Goal: Information Seeking & Learning: Learn about a topic

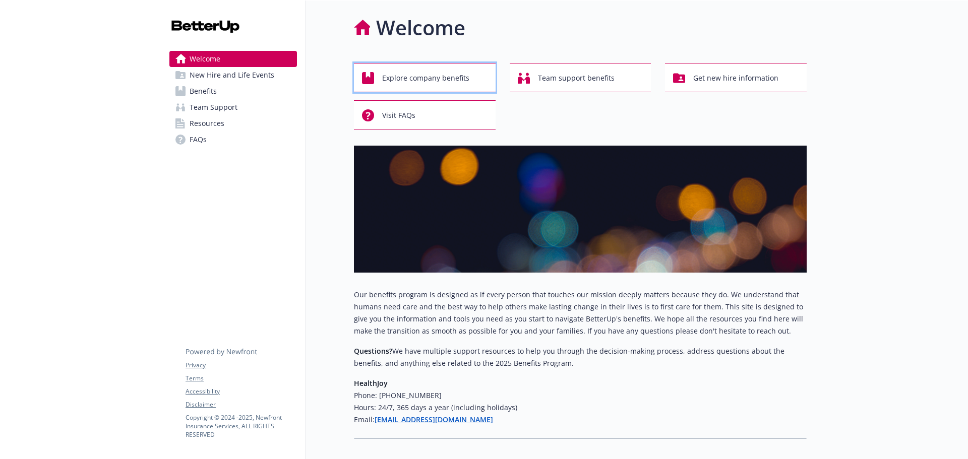
click at [466, 82] on span "Explore company benefits" at bounding box center [425, 78] width 87 height 19
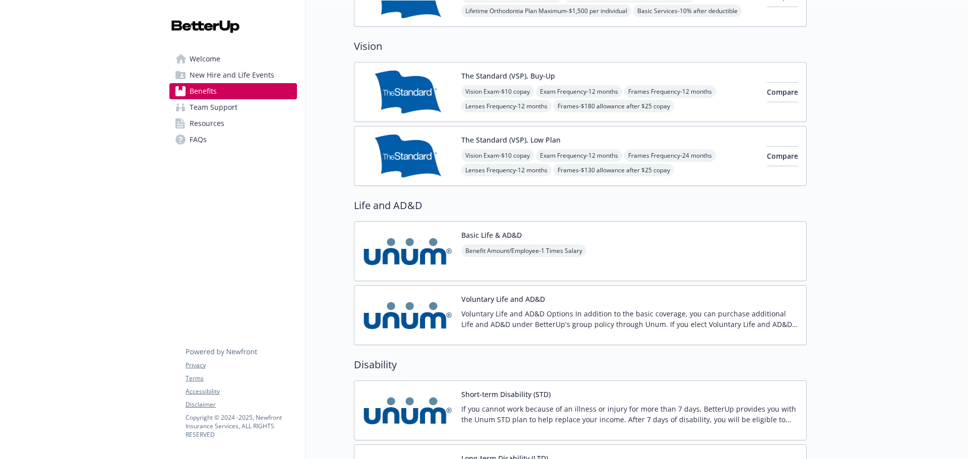
scroll to position [756, 0]
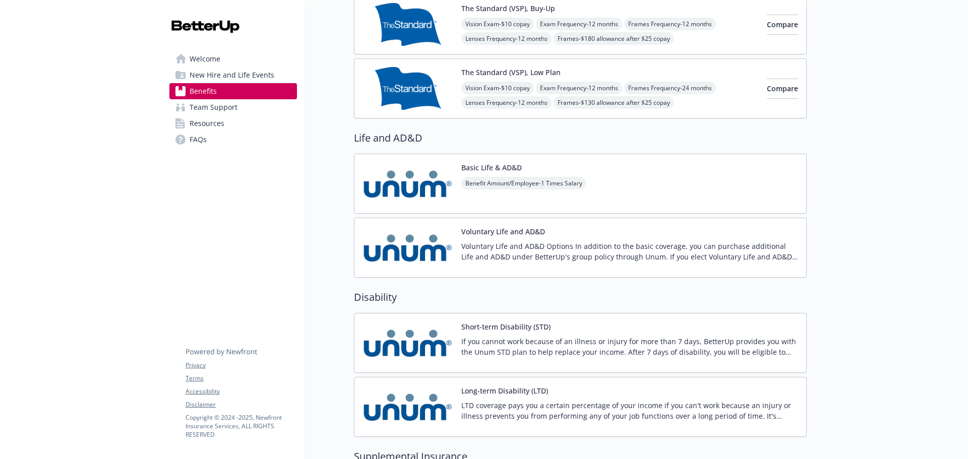
click at [556, 235] on div "Voluntary Life and AD&D Voluntary Life and AD&D Options In addition to the basi…" at bounding box center [629, 247] width 337 height 43
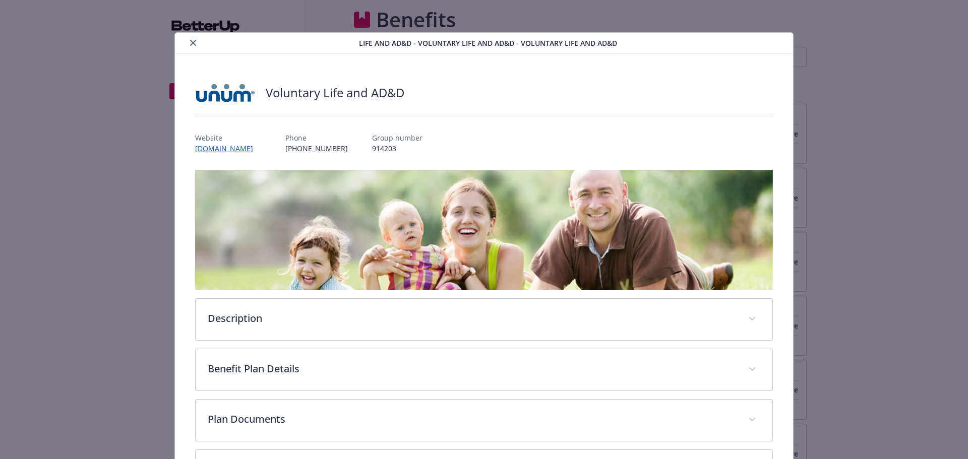
scroll to position [756, 0]
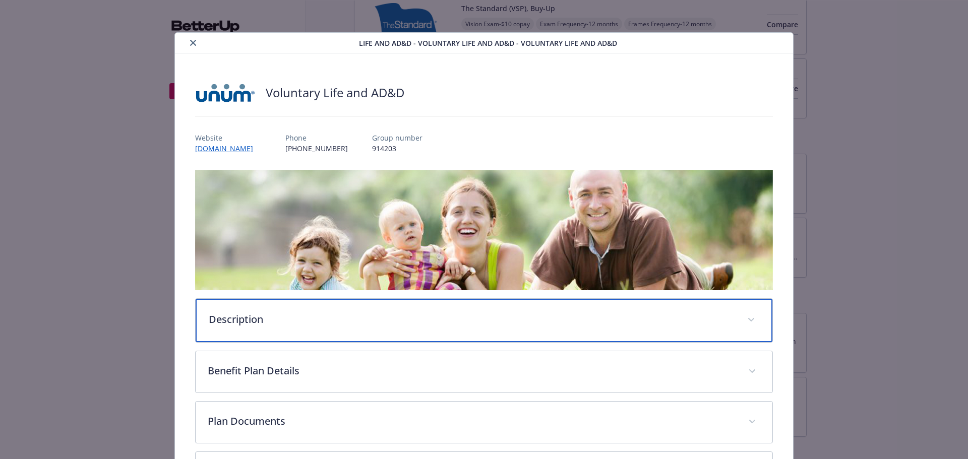
click at [526, 323] on p "Description" at bounding box center [472, 319] width 527 height 15
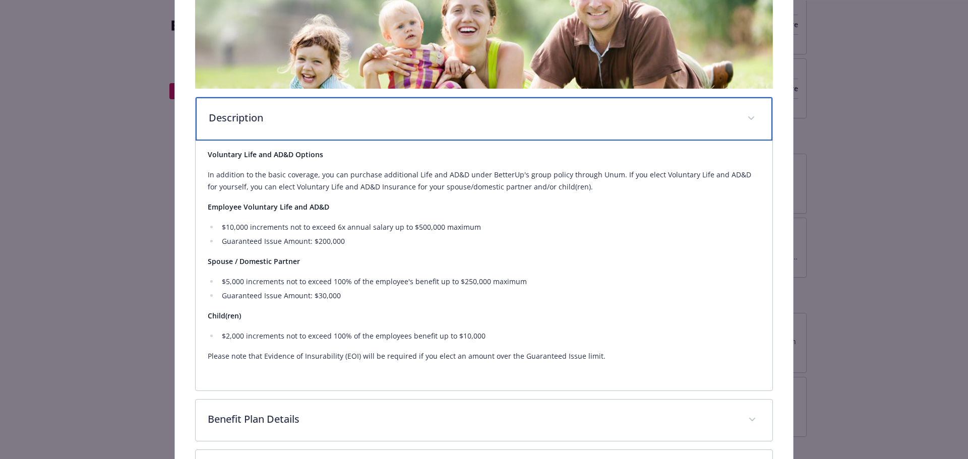
scroll to position [341, 0]
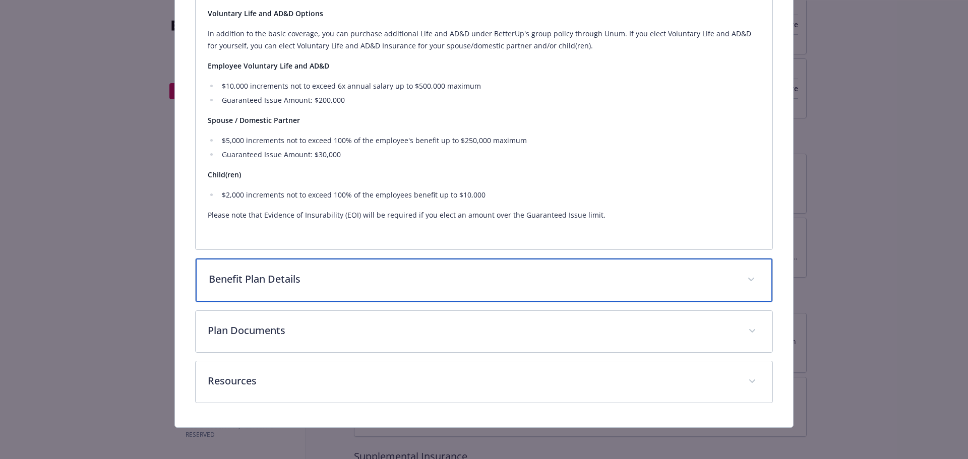
click at [530, 274] on p "Benefit Plan Details" at bounding box center [472, 279] width 527 height 15
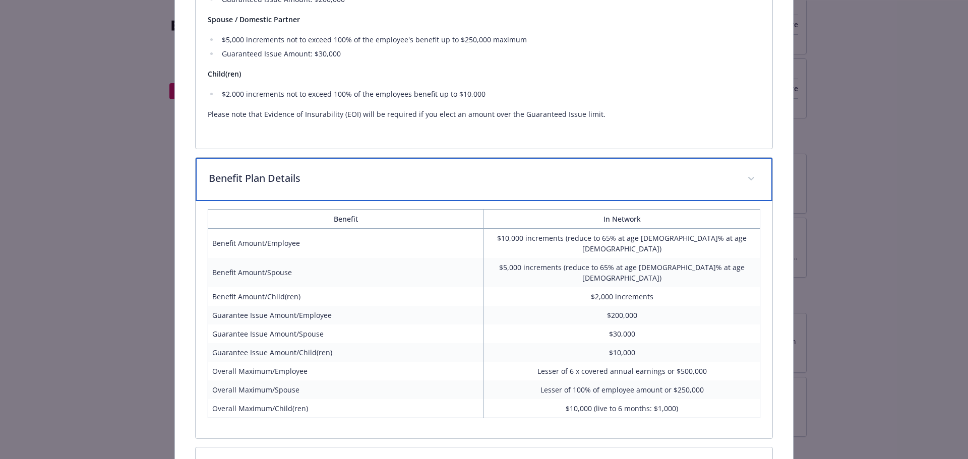
scroll to position [557, 0]
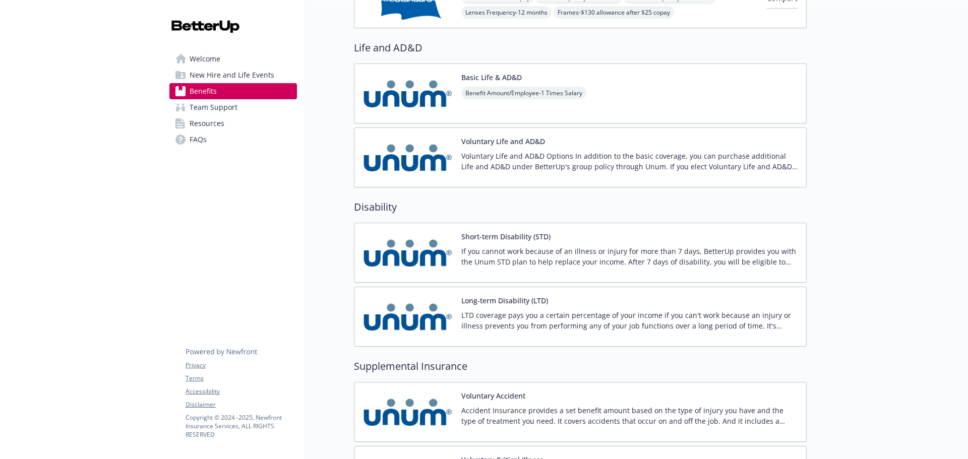
scroll to position [857, 0]
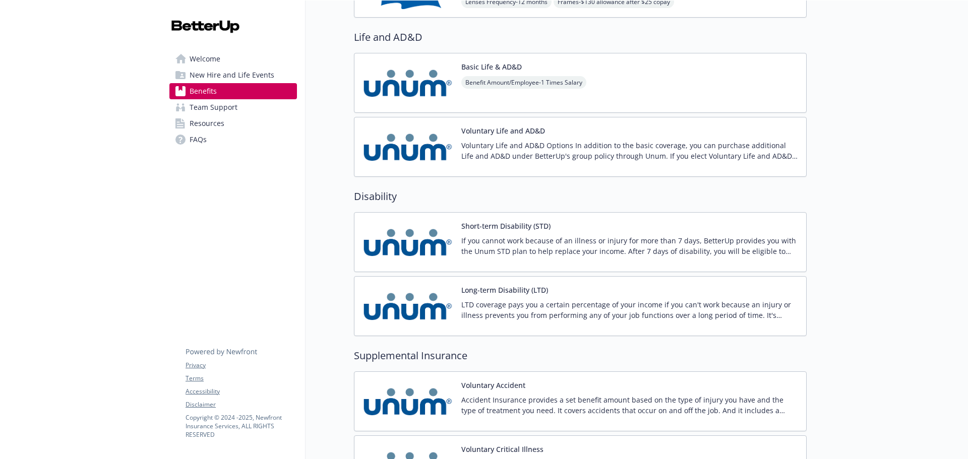
click at [556, 230] on div "Short-term Disability (STD) If you cannot work because of an illness or injury …" at bounding box center [629, 242] width 337 height 43
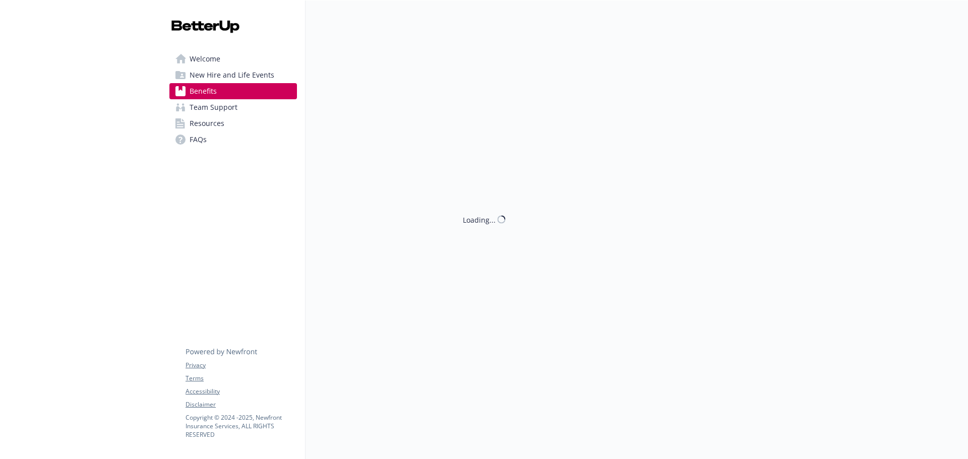
scroll to position [857, 0]
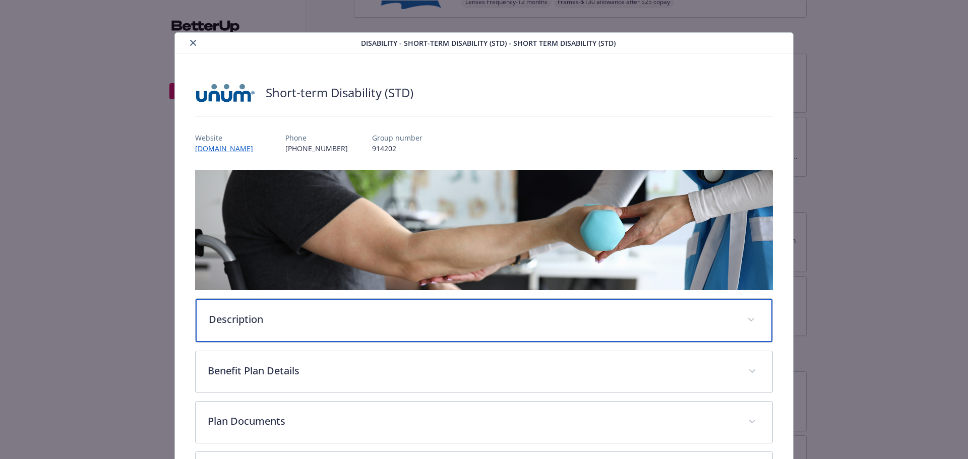
click at [390, 306] on div "Description" at bounding box center [484, 320] width 577 height 43
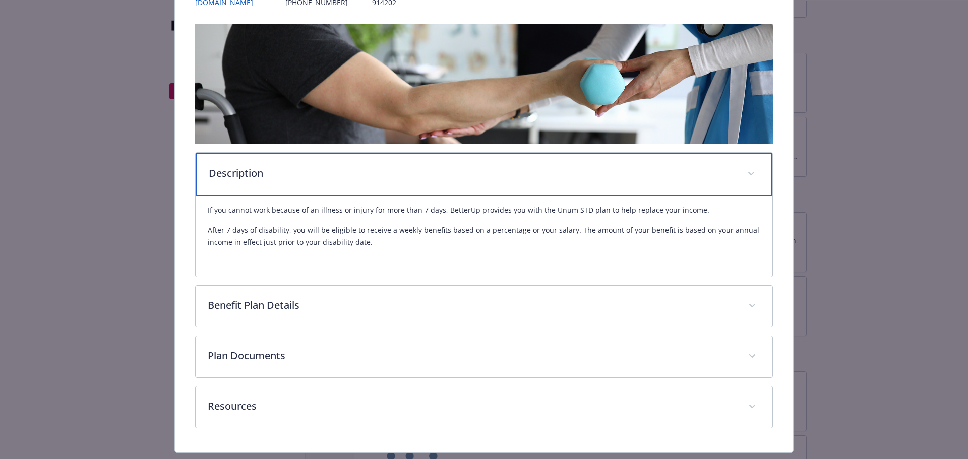
scroll to position [151, 0]
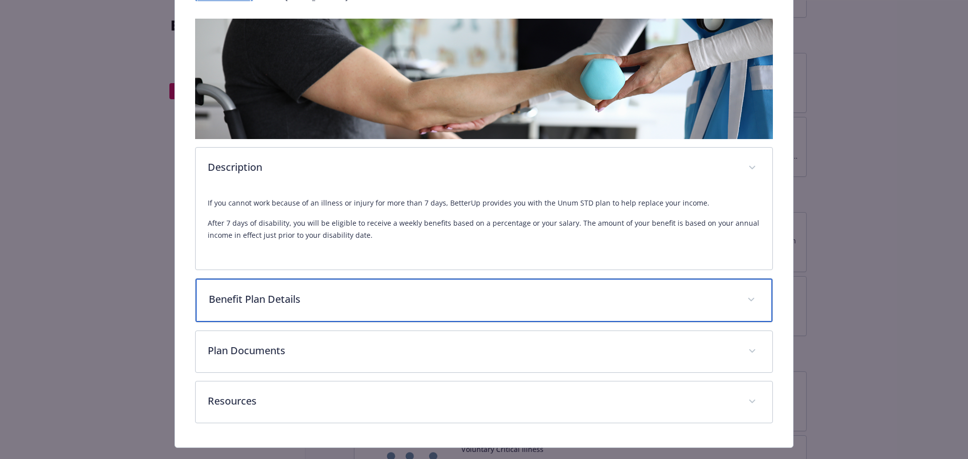
click at [403, 306] on div "Benefit Plan Details" at bounding box center [484, 300] width 577 height 43
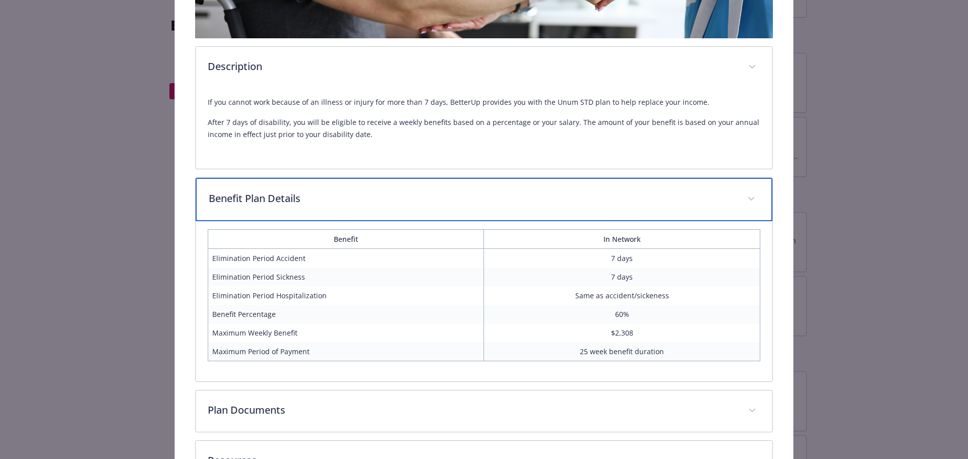
scroll to position [302, 0]
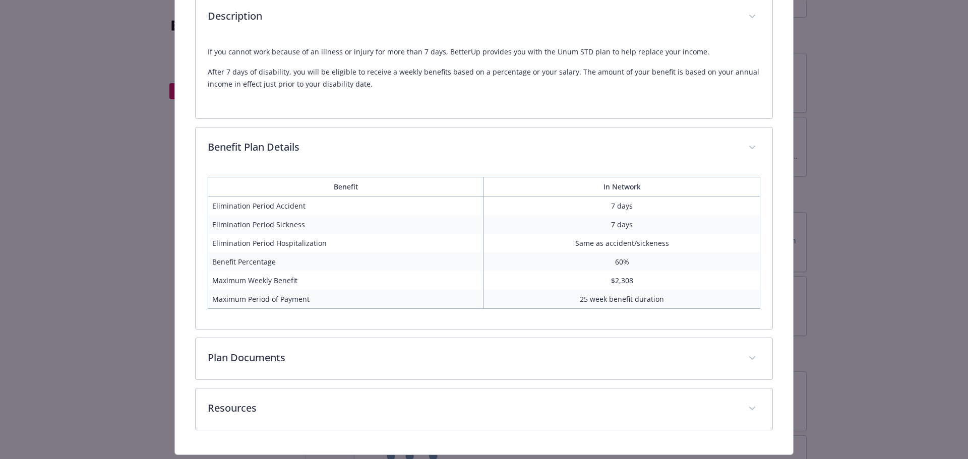
click at [816, 275] on div "Disability - Short-term Disability (STD) - Short Term Disability (STD) Short-te…" at bounding box center [484, 92] width 774 height 725
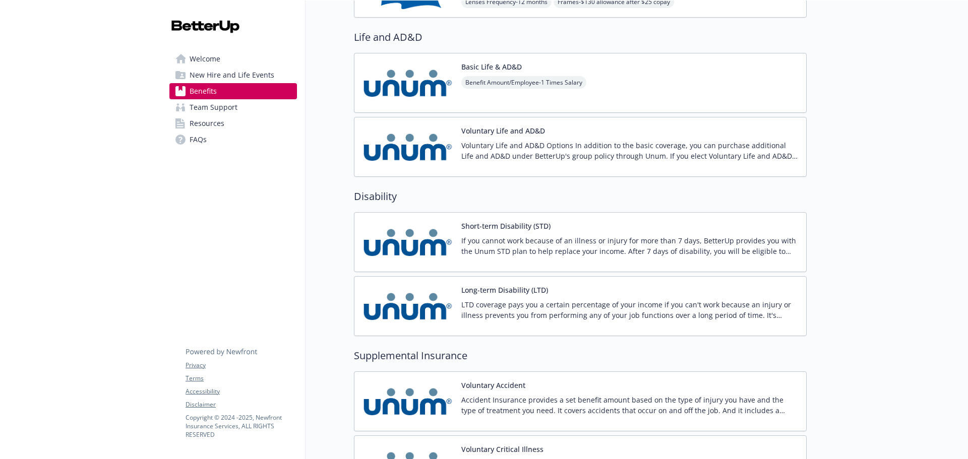
scroll to position [958, 0]
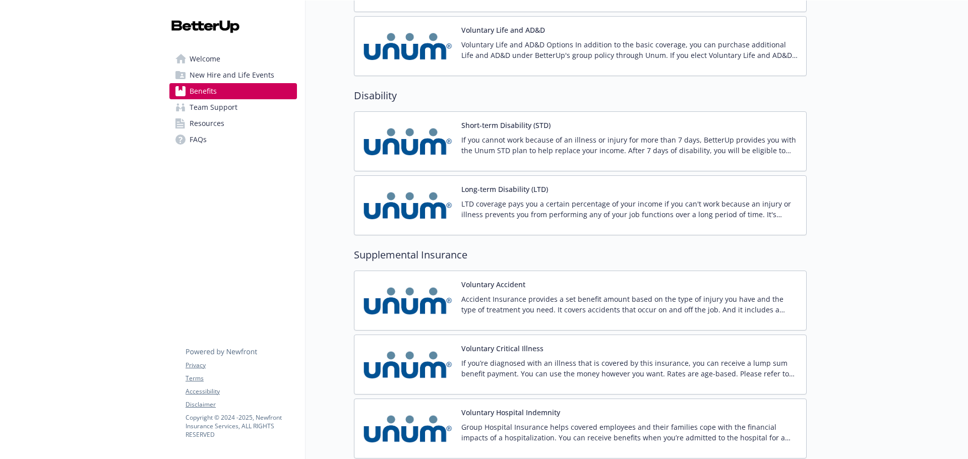
click at [572, 231] on div "Long-term Disability (LTD) LTD coverage pays you a certain percentage of your i…" at bounding box center [580, 205] width 453 height 60
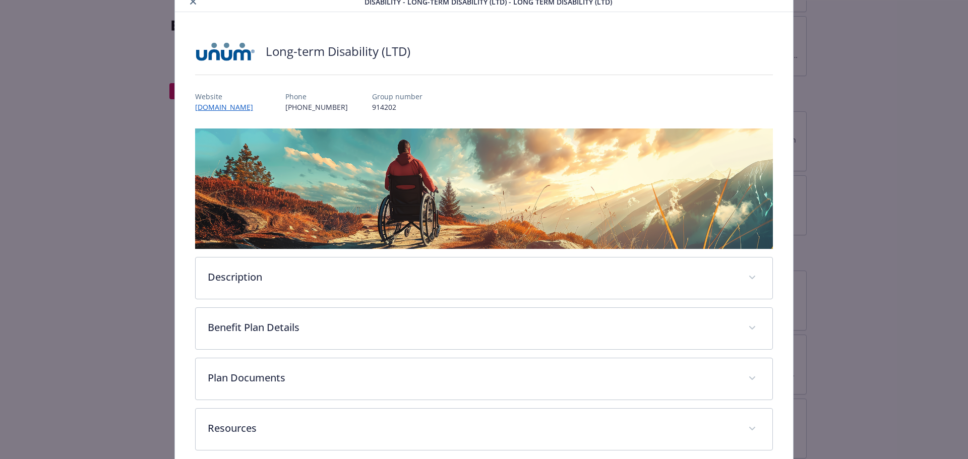
scroll to position [50, 0]
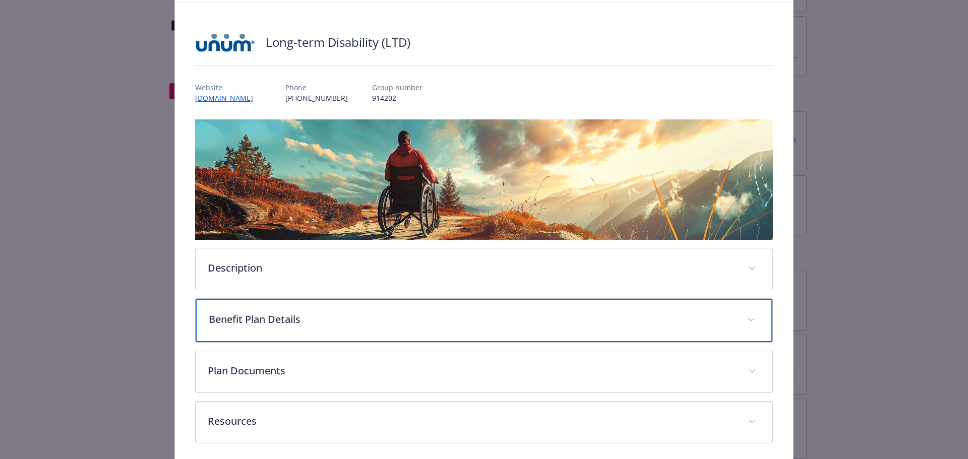
click at [517, 314] on p "Benefit Plan Details" at bounding box center [472, 319] width 527 height 15
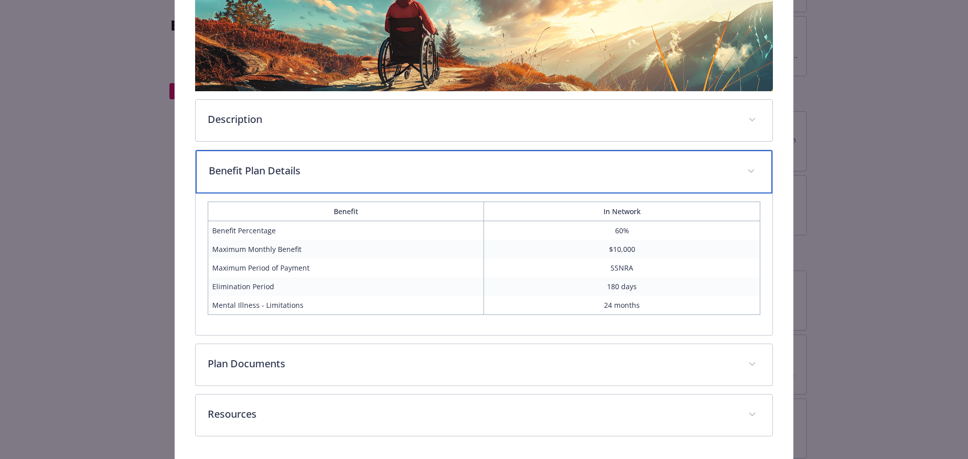
scroll to position [202, 0]
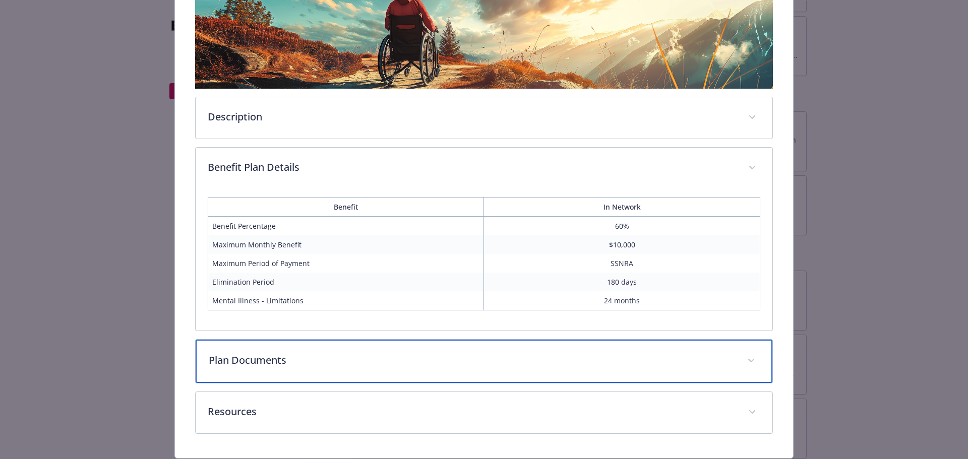
click at [381, 355] on p "Plan Documents" at bounding box center [472, 360] width 527 height 15
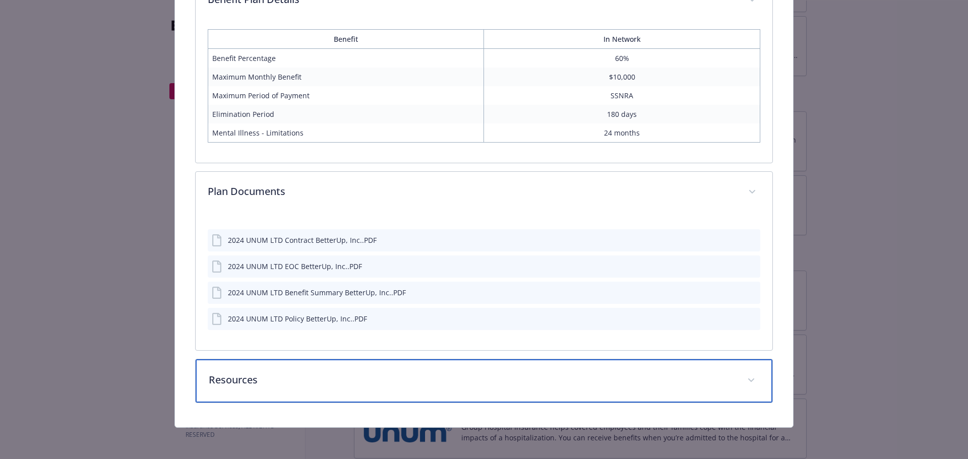
click at [340, 385] on p "Resources" at bounding box center [472, 380] width 527 height 15
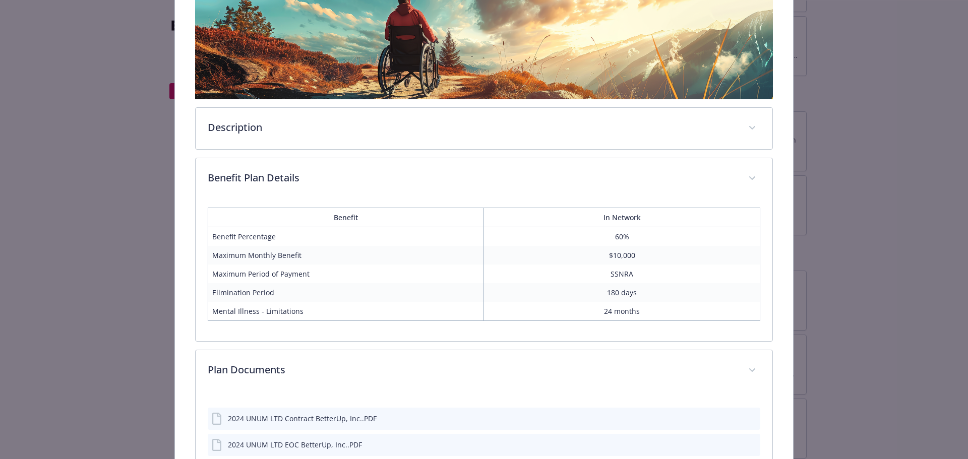
scroll to position [168, 0]
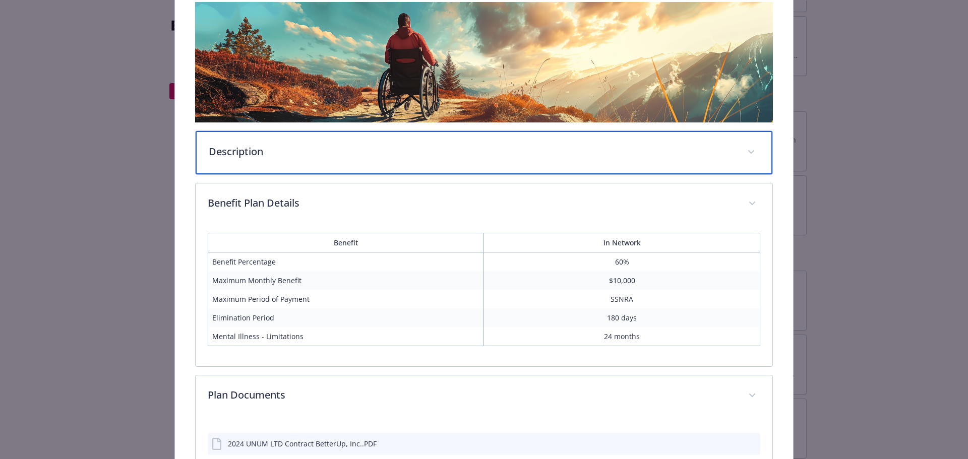
click at [377, 149] on p "Description" at bounding box center [472, 151] width 527 height 15
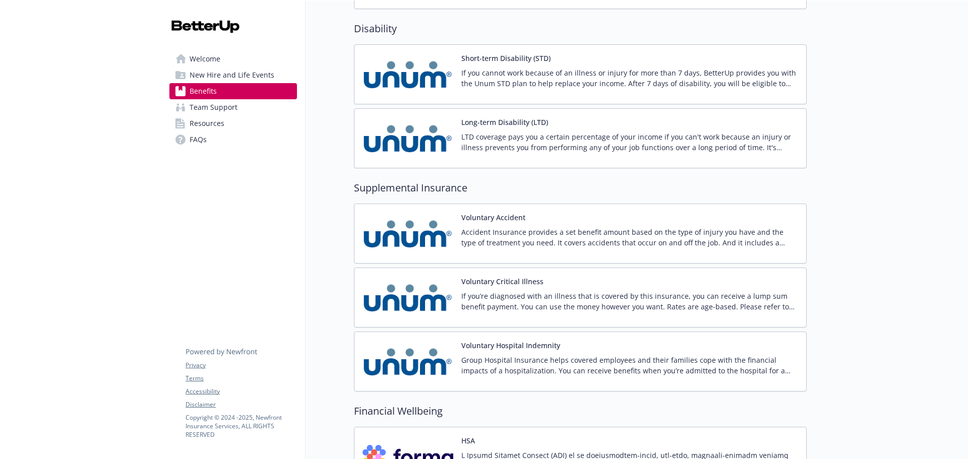
scroll to position [1059, 0]
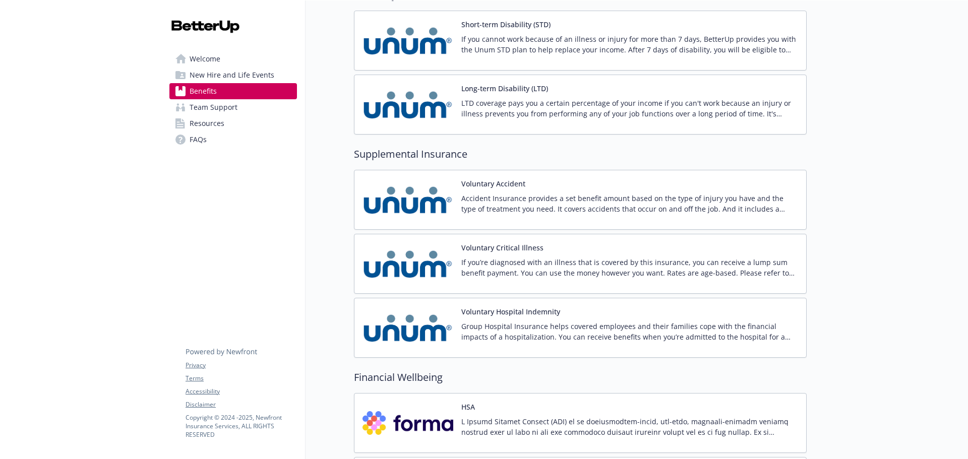
click at [532, 190] on div "Voluntary Accident Accident Insurance provides a set benefit amount based on th…" at bounding box center [629, 199] width 337 height 43
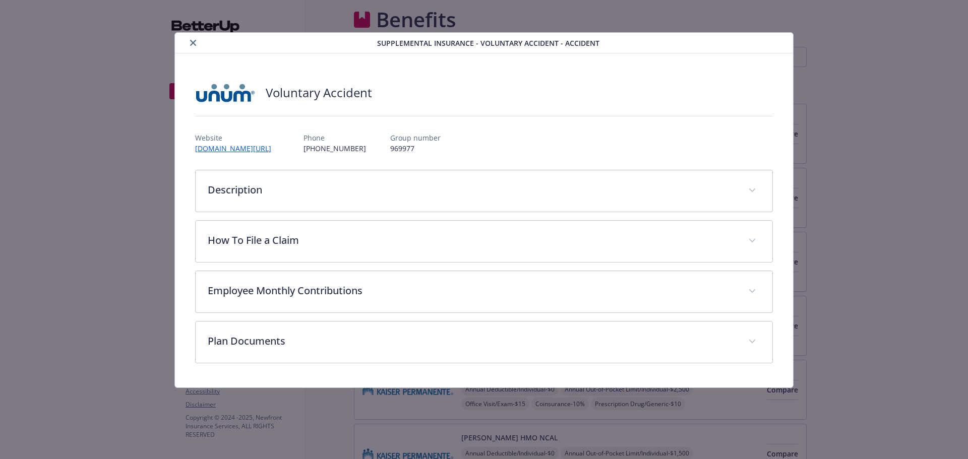
scroll to position [1059, 0]
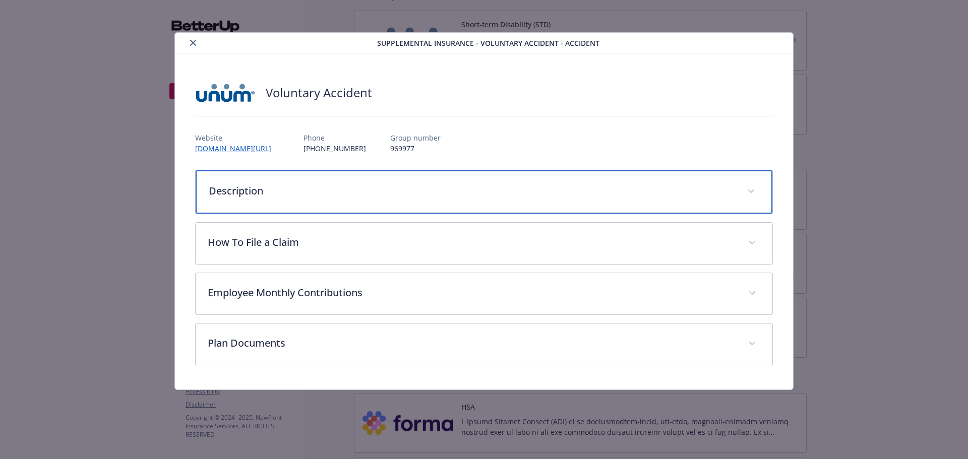
click at [473, 191] on p "Description" at bounding box center [472, 191] width 527 height 15
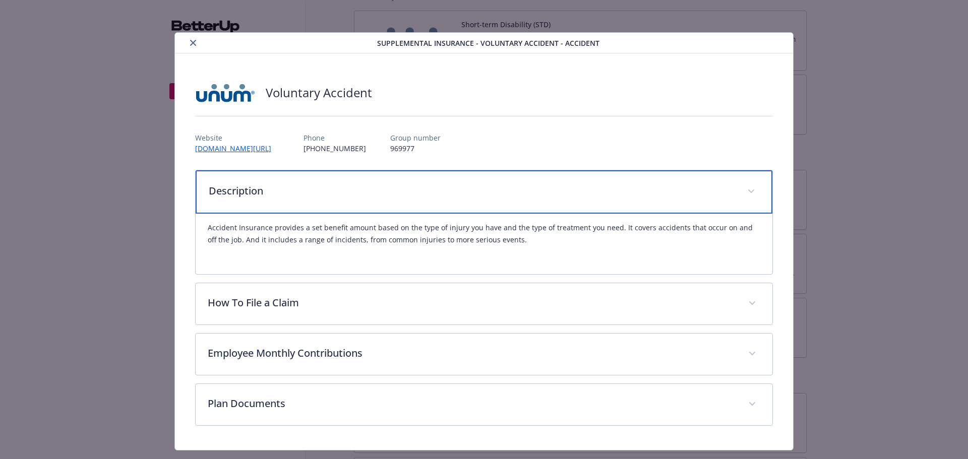
click at [473, 191] on p "Description" at bounding box center [472, 191] width 527 height 15
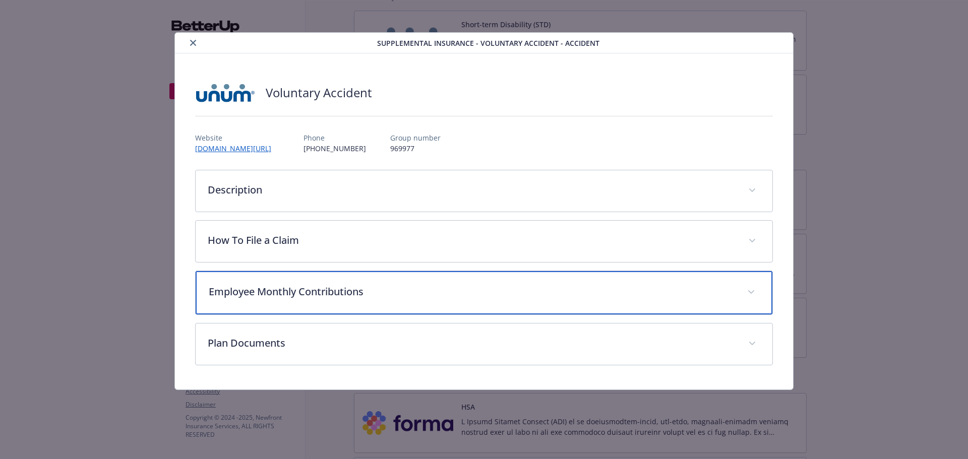
click at [418, 292] on p "Employee Monthly Contributions" at bounding box center [472, 291] width 527 height 15
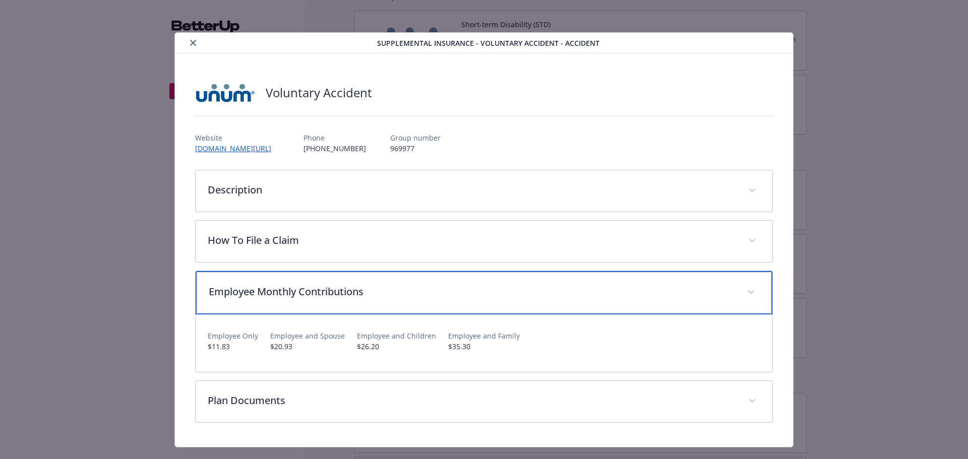
click at [397, 310] on div "Employee Monthly Contributions" at bounding box center [484, 292] width 577 height 43
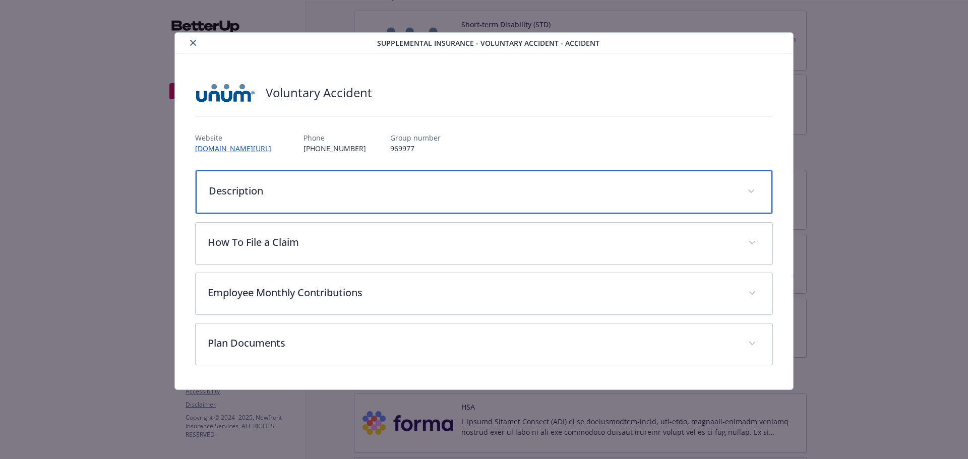
click at [394, 195] on p "Description" at bounding box center [472, 191] width 527 height 15
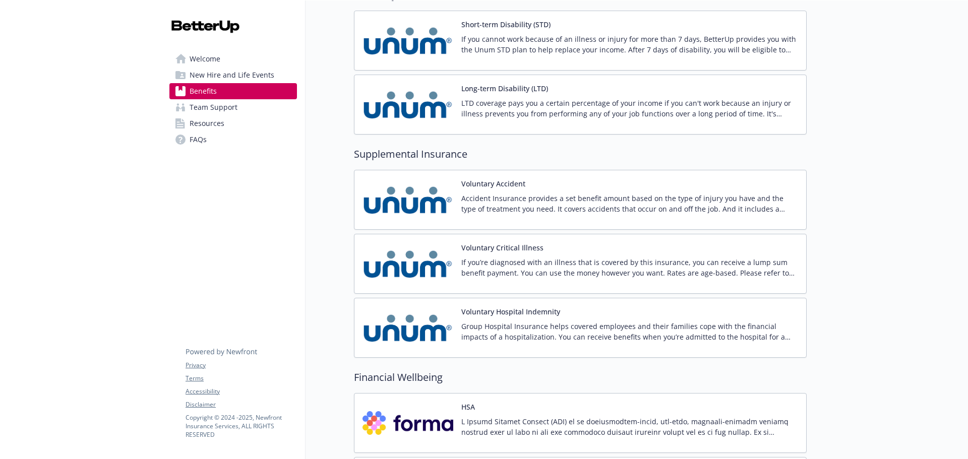
click at [580, 267] on p "If you’re diagnosed with an illness that is covered by this insurance, you can …" at bounding box center [629, 267] width 337 height 21
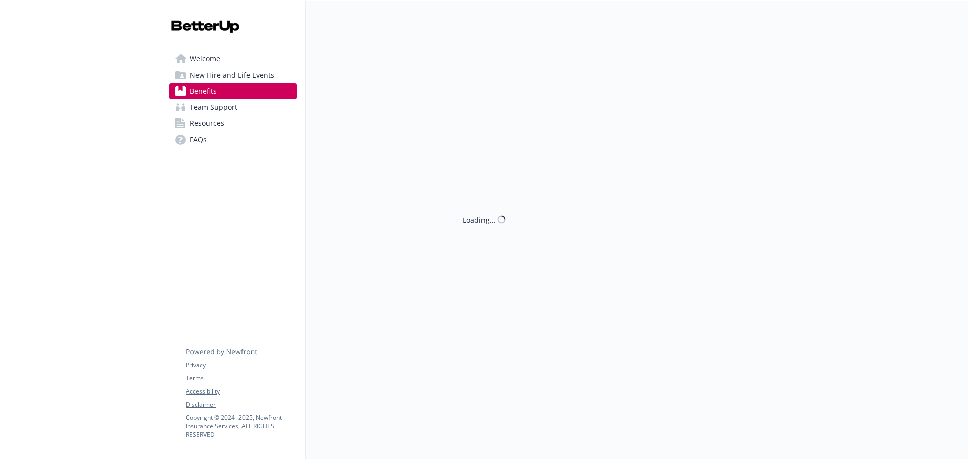
scroll to position [1059, 0]
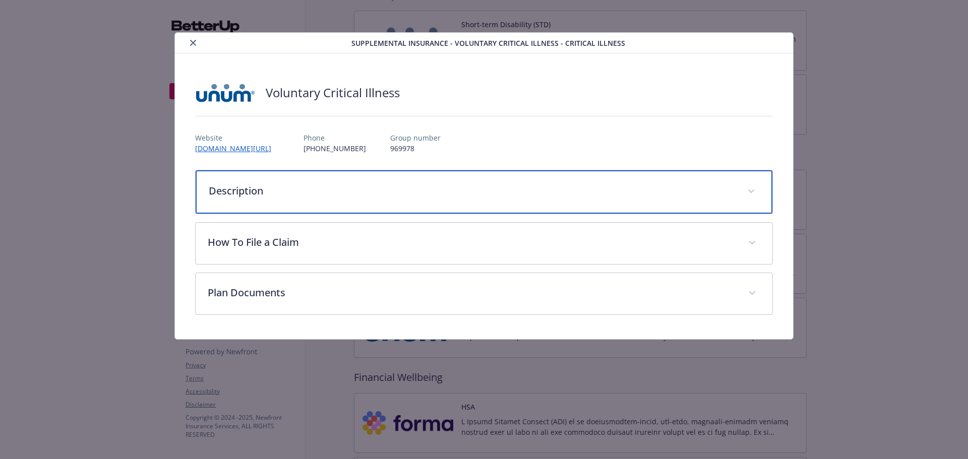
click at [423, 195] on p "Description" at bounding box center [472, 191] width 527 height 15
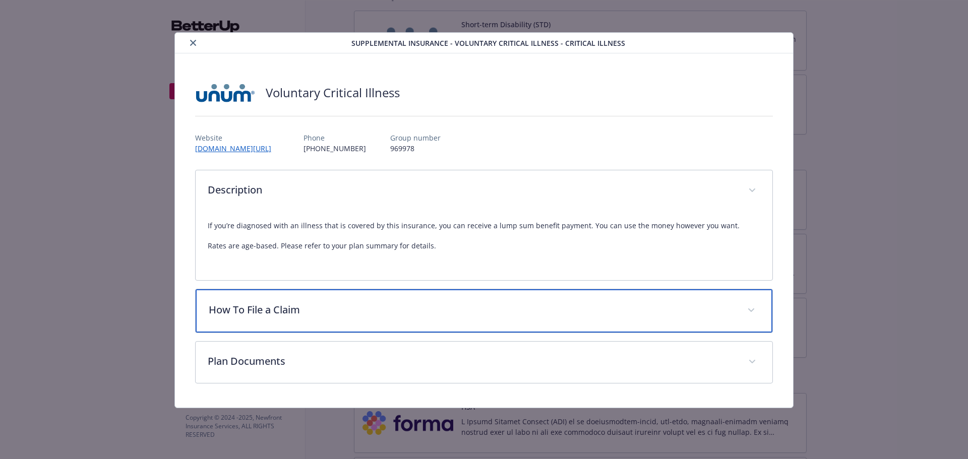
click at [669, 309] on p "How To File a Claim" at bounding box center [472, 309] width 527 height 15
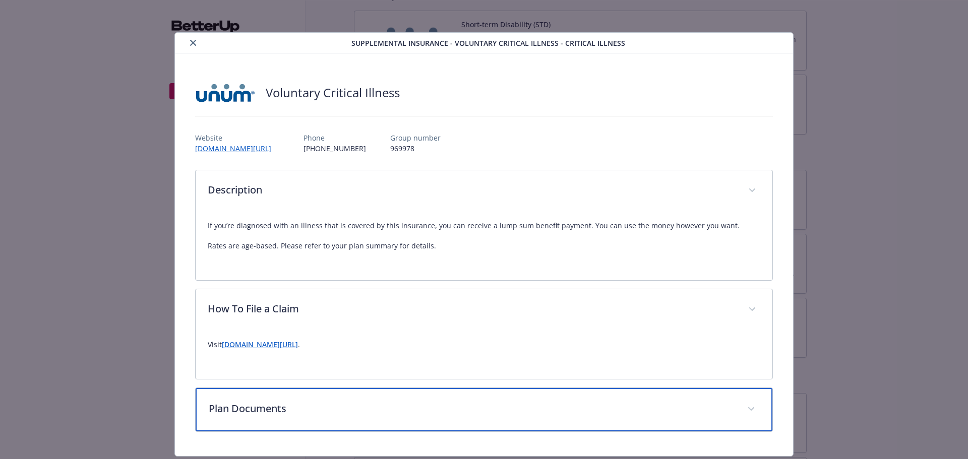
click at [483, 404] on p "Plan Documents" at bounding box center [472, 408] width 527 height 15
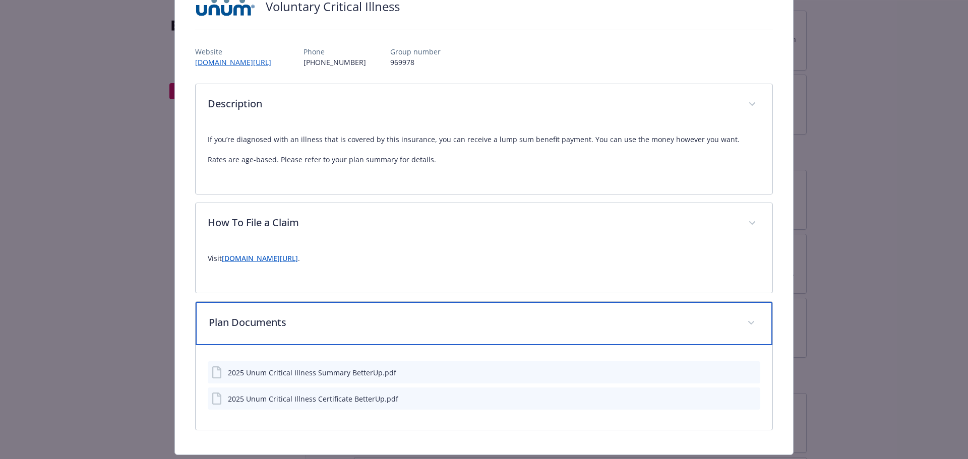
scroll to position [114, 0]
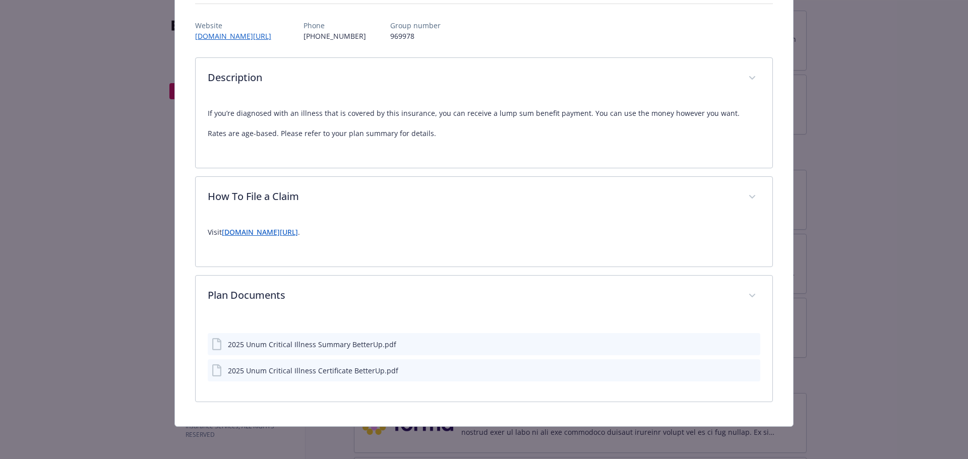
click at [746, 345] on icon "preview file" at bounding box center [750, 343] width 9 height 7
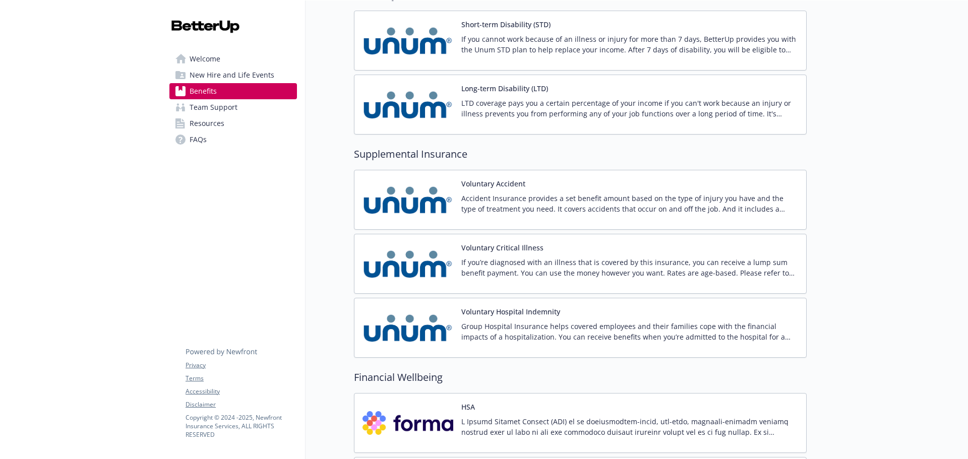
click at [641, 334] on p "Group Hospital Insurance helps covered employees and their families cope with t…" at bounding box center [629, 331] width 337 height 21
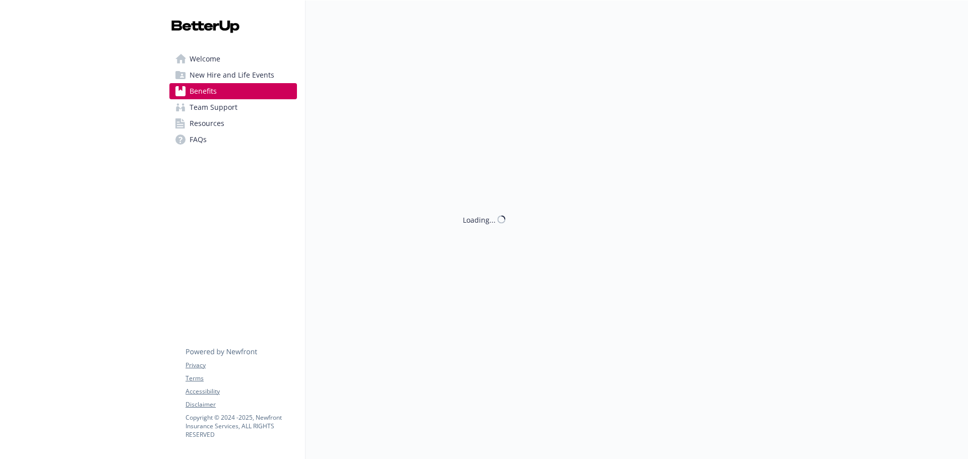
scroll to position [1059, 0]
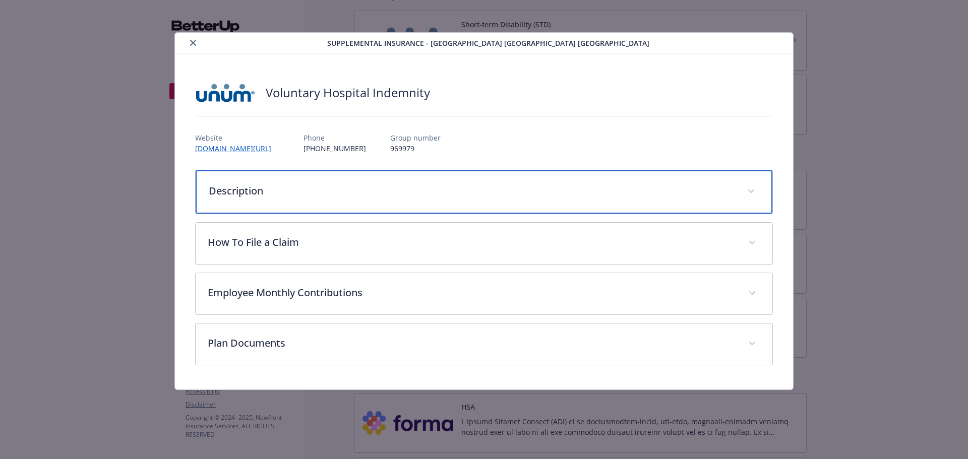
click at [537, 188] on p "Description" at bounding box center [472, 191] width 527 height 15
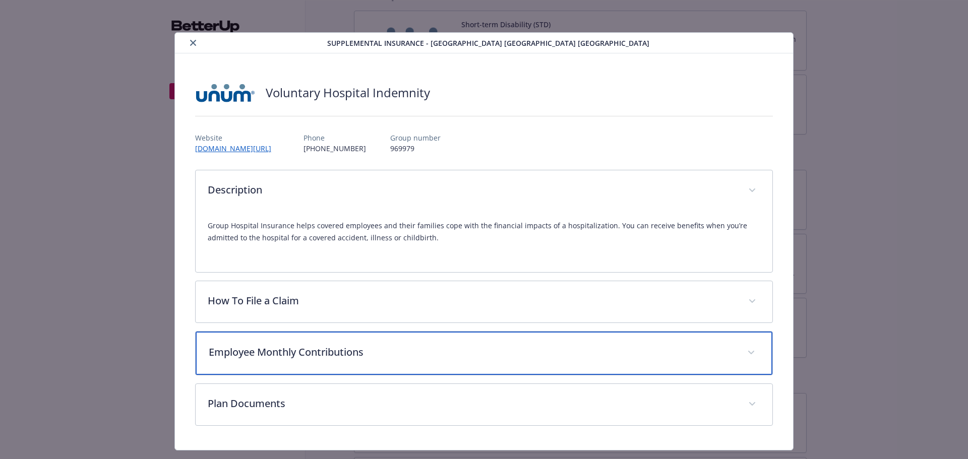
click at [553, 349] on p "Employee Monthly Contributions" at bounding box center [472, 352] width 527 height 15
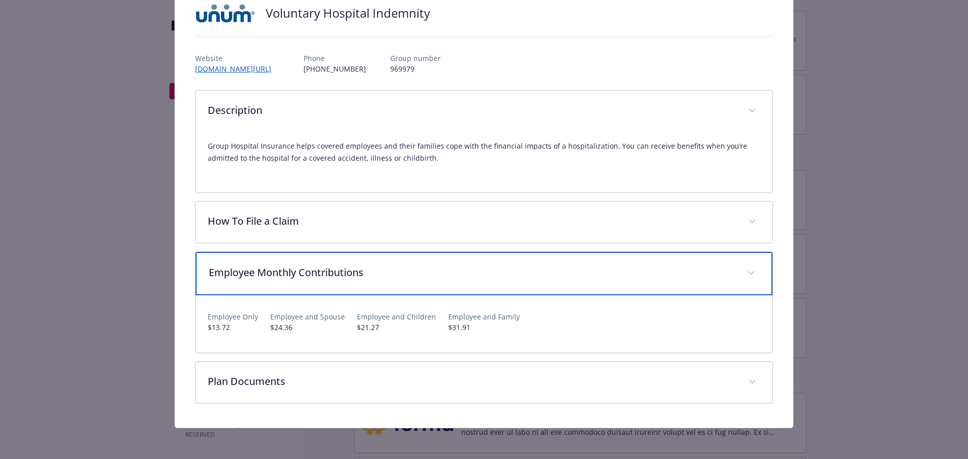
scroll to position [81, 0]
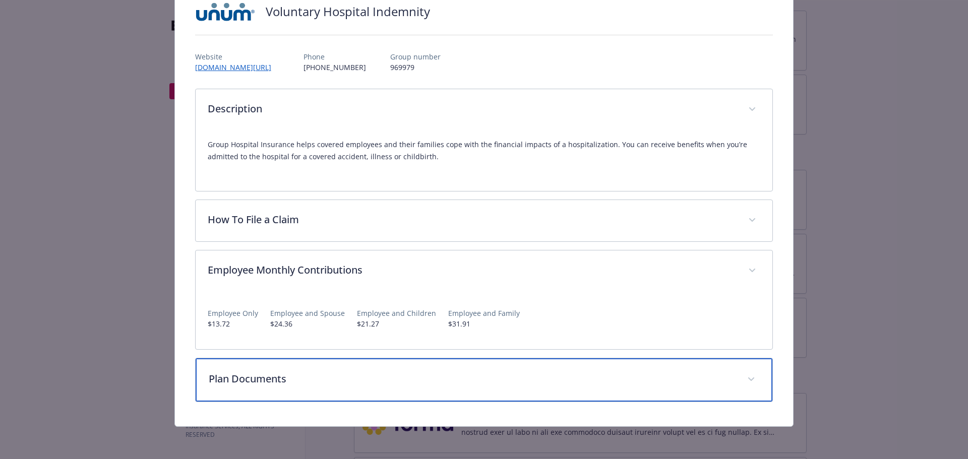
click at [305, 372] on div "Plan Documents" at bounding box center [484, 379] width 577 height 43
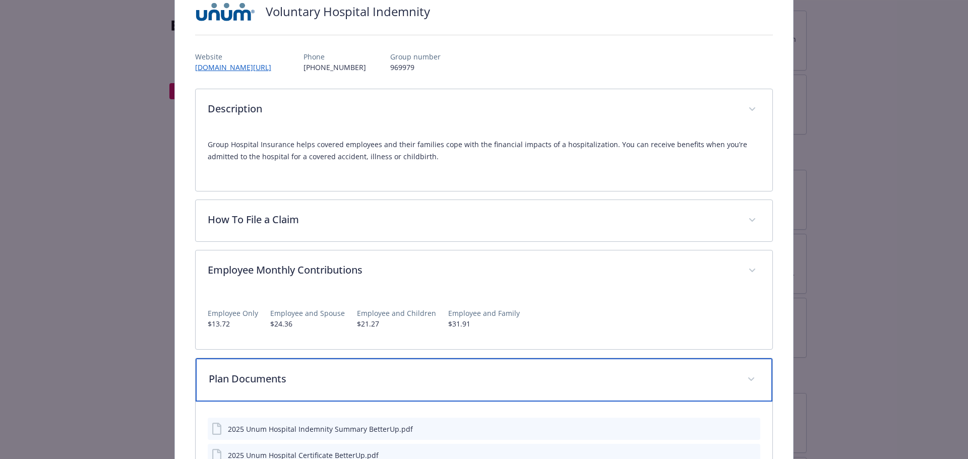
scroll to position [166, 0]
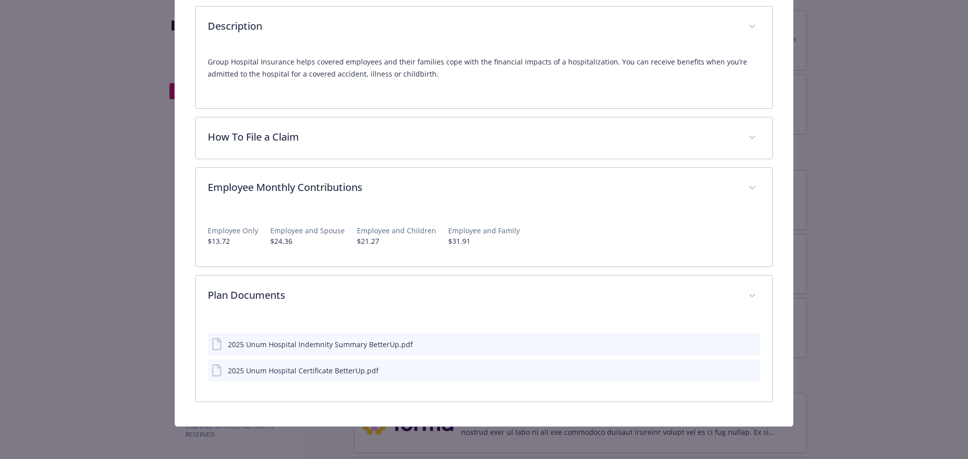
click at [747, 345] on icon "preview file" at bounding box center [750, 343] width 9 height 7
click at [747, 371] on icon "preview file" at bounding box center [750, 370] width 9 height 7
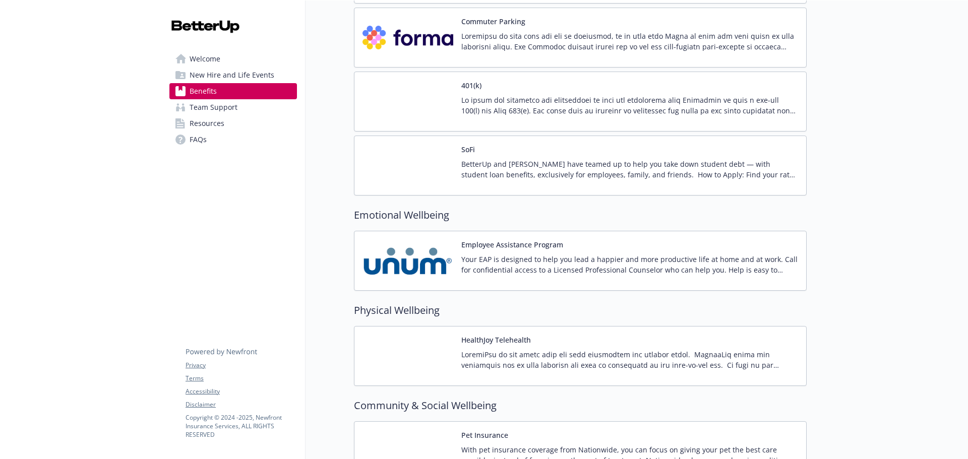
scroll to position [1815, 0]
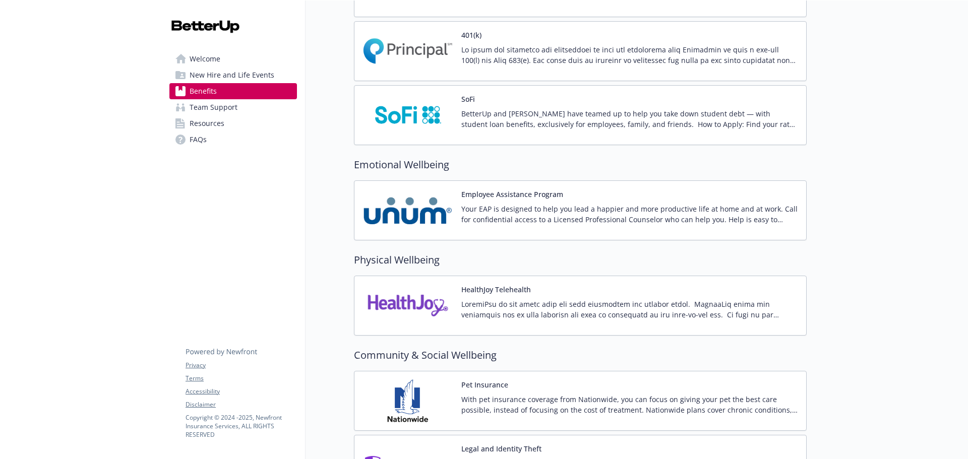
click at [636, 286] on div "HealthJoy Telehealth" at bounding box center [629, 305] width 337 height 43
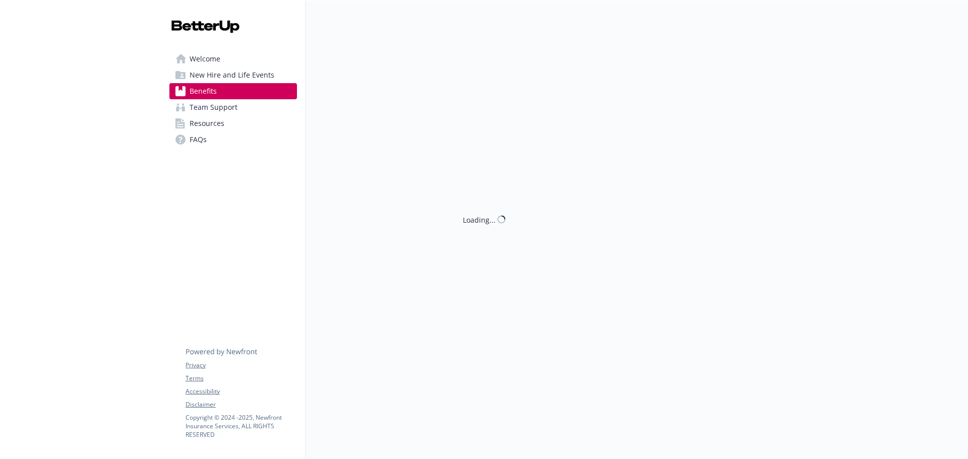
scroll to position [1815, 0]
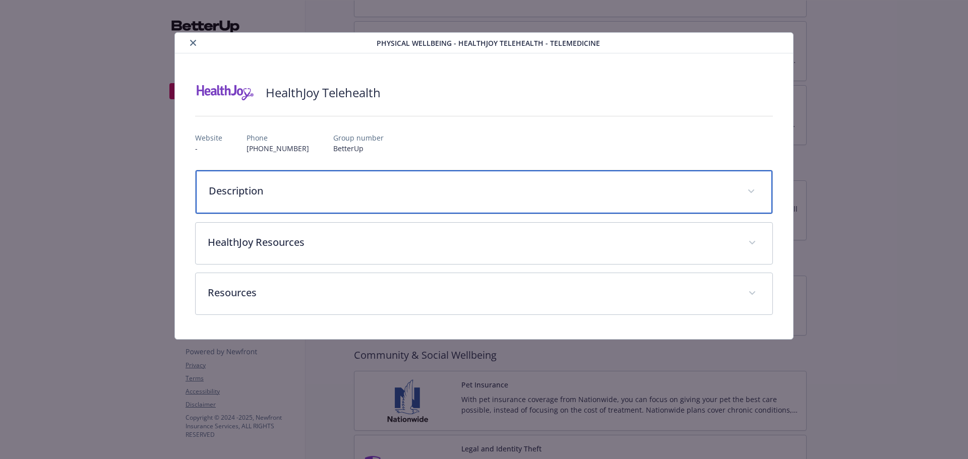
click at [555, 189] on p "Description" at bounding box center [472, 191] width 527 height 15
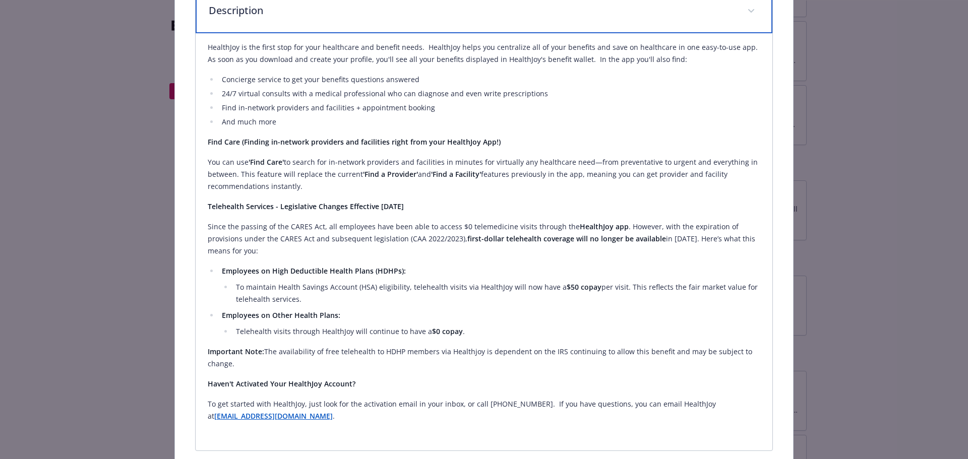
scroll to position [179, 0]
